Goal: Complete application form

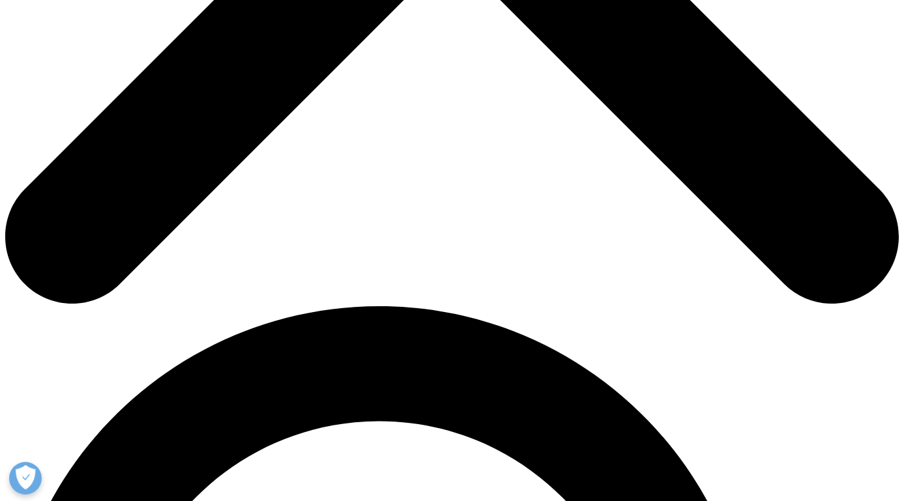
scroll to position [609, 0]
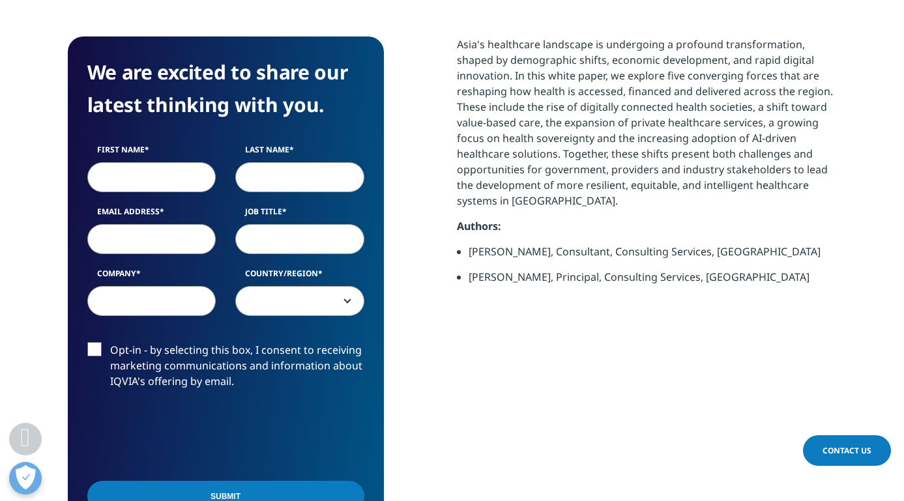
click at [179, 162] on input "First Name" at bounding box center [151, 177] width 129 height 30
type input "[PERSON_NAME]"
type input "Kuah"
type input "[PERSON_NAME][EMAIL_ADDRESS][DOMAIN_NAME]"
type input "Consultant"
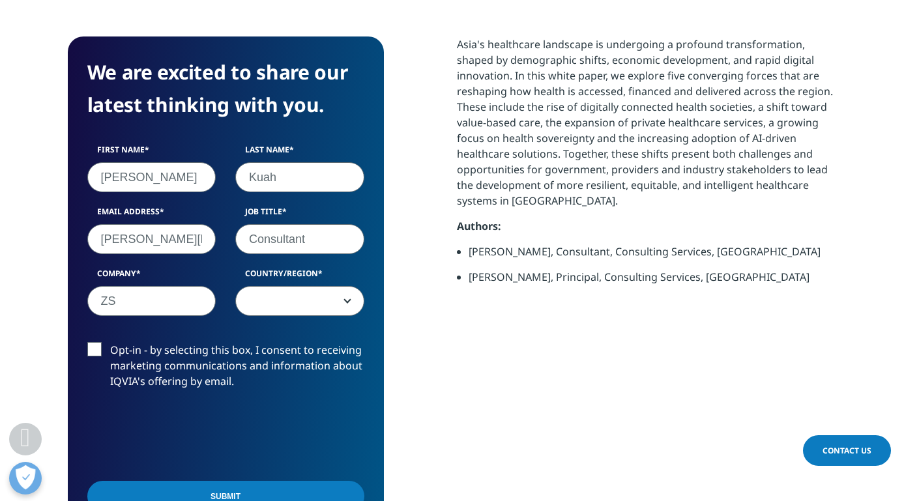
click at [148, 292] on input "ZS" at bounding box center [151, 301] width 129 height 30
type input "Z"
type input "-"
click at [277, 287] on span at bounding box center [300, 302] width 128 height 30
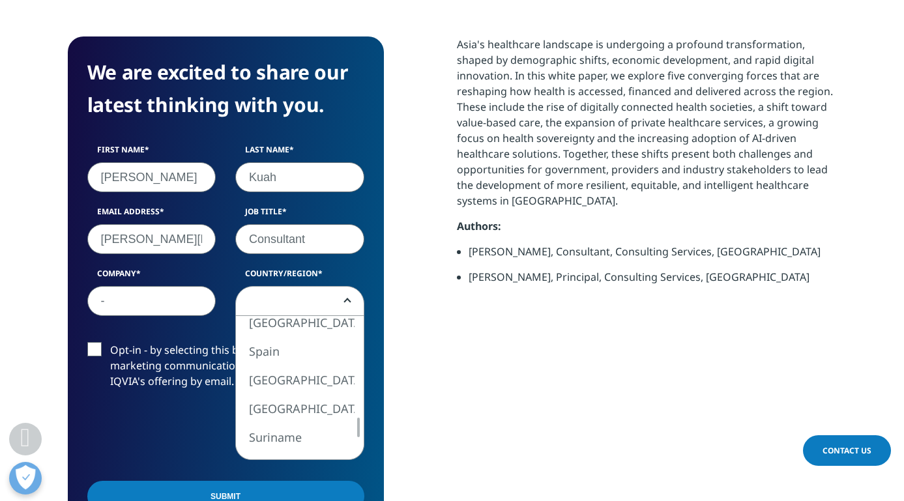
select select "[GEOGRAPHIC_DATA]"
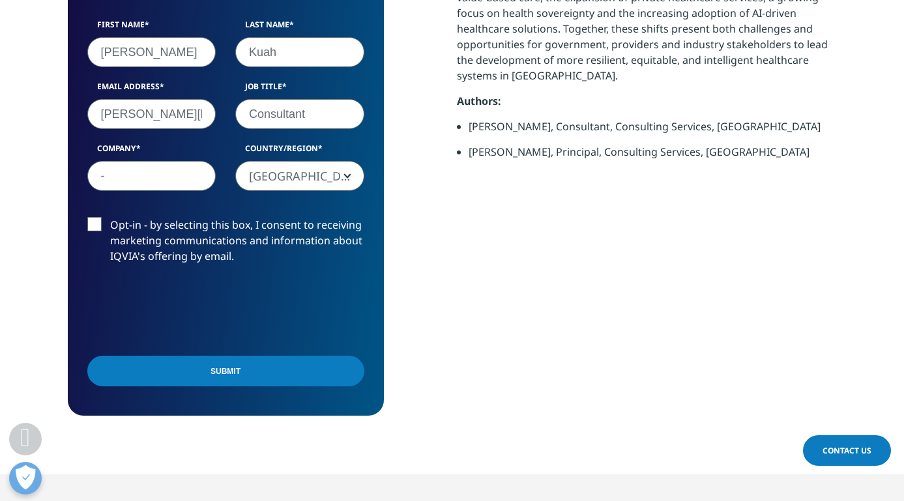
scroll to position [774, 0]
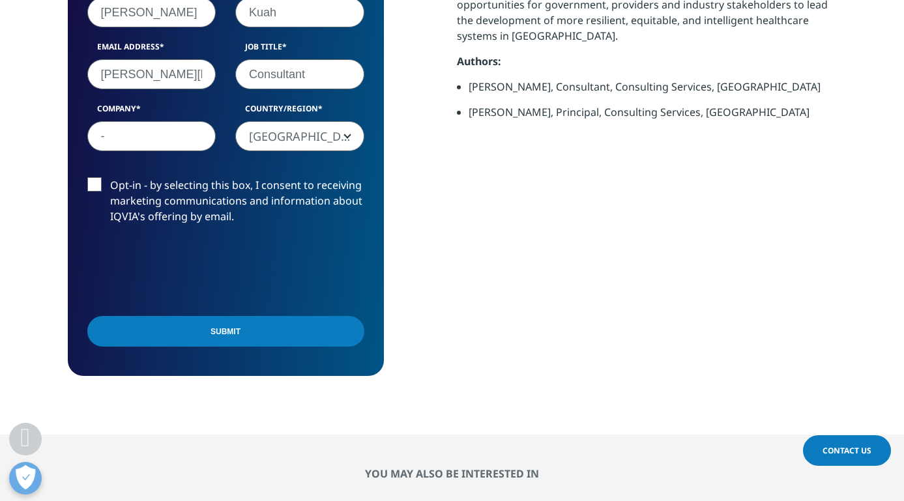
click at [296, 286] on form "We are excited to share our latest thinking with you. First Name [PERSON_NAME] …" at bounding box center [225, 123] width 277 height 465
click at [296, 316] on input "Submit" at bounding box center [225, 331] width 277 height 31
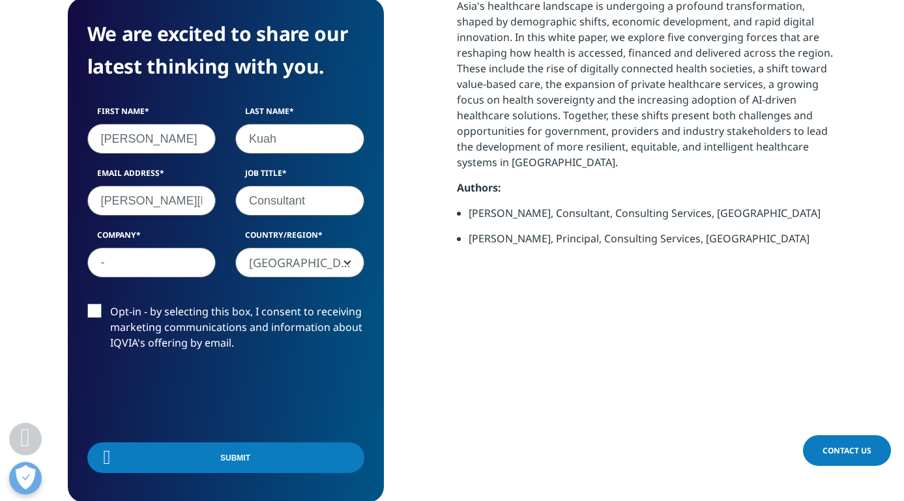
scroll to position [644, 0]
